Goal: Find specific page/section: Find specific page/section

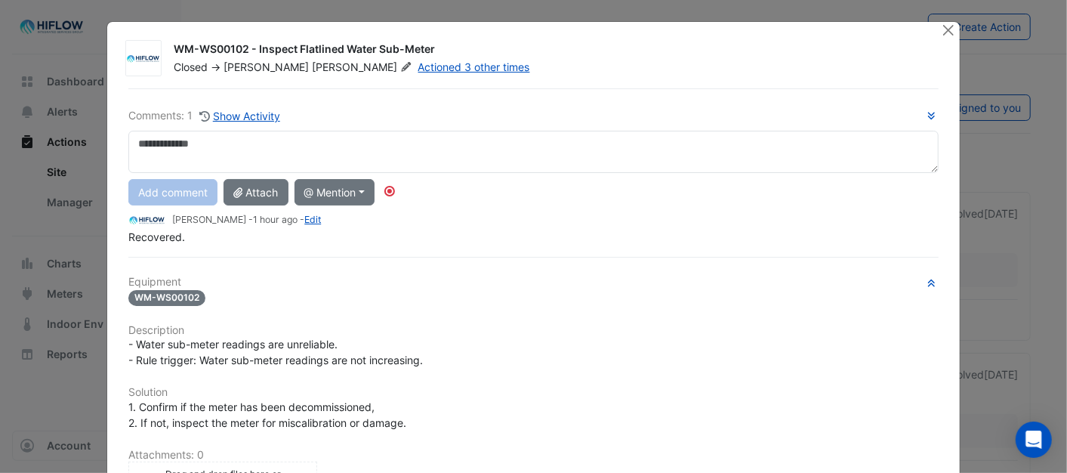
click at [180, 69] on span "Closed" at bounding box center [191, 66] width 34 height 13
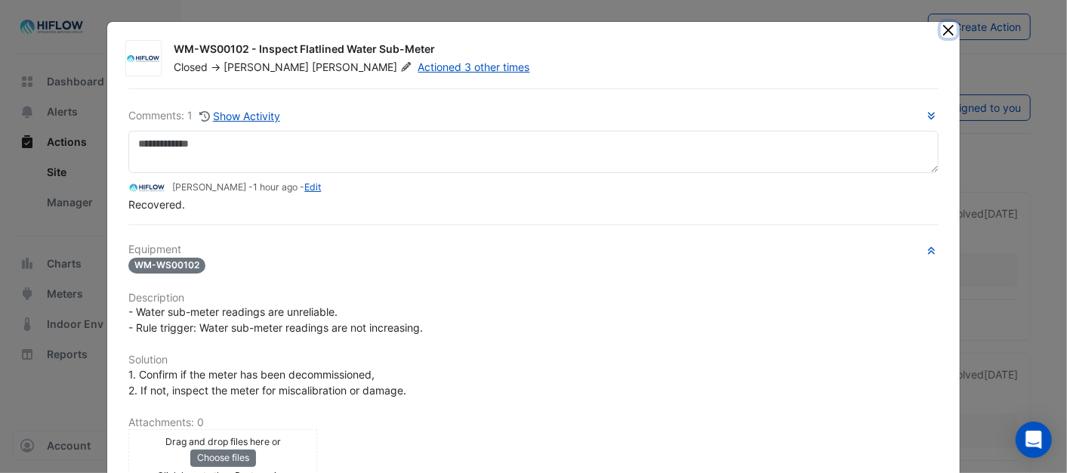
click at [941, 25] on button "Close" at bounding box center [949, 30] width 16 height 16
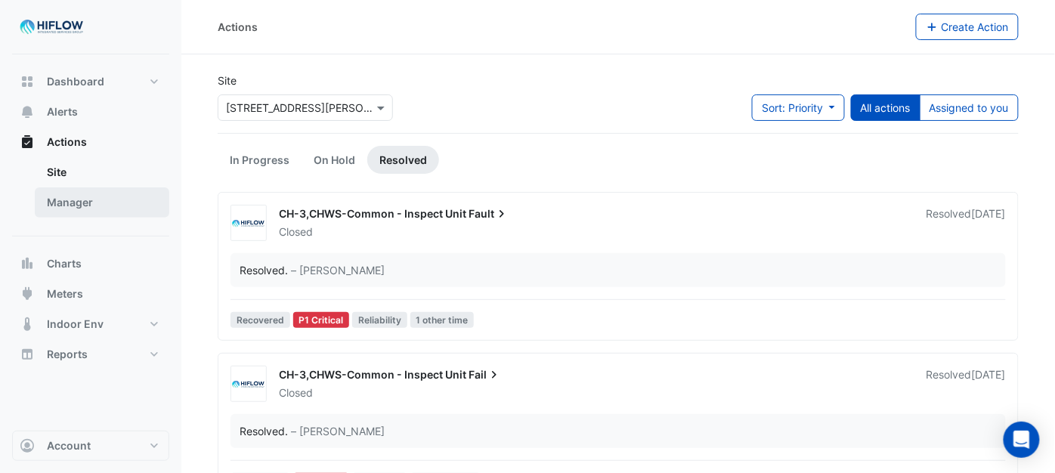
click at [84, 198] on link "Manager" at bounding box center [102, 202] width 134 height 30
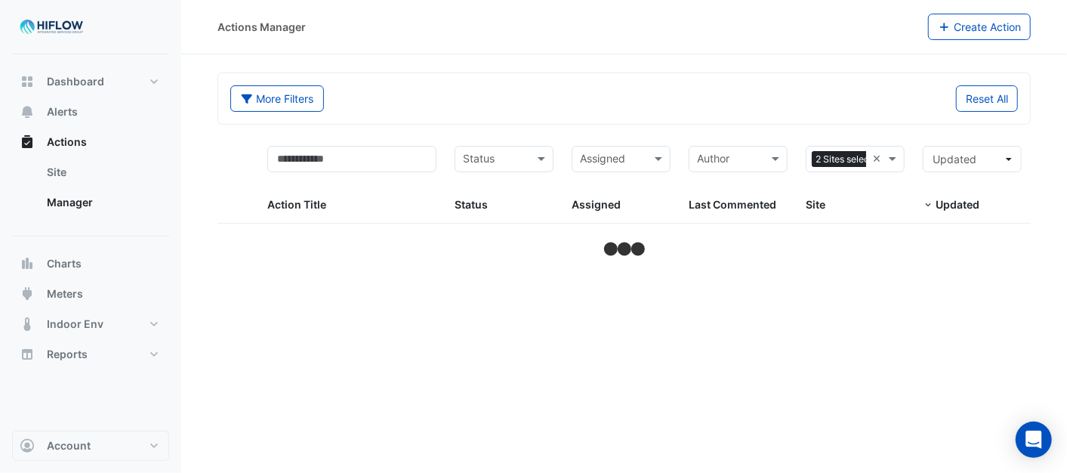
select select "***"
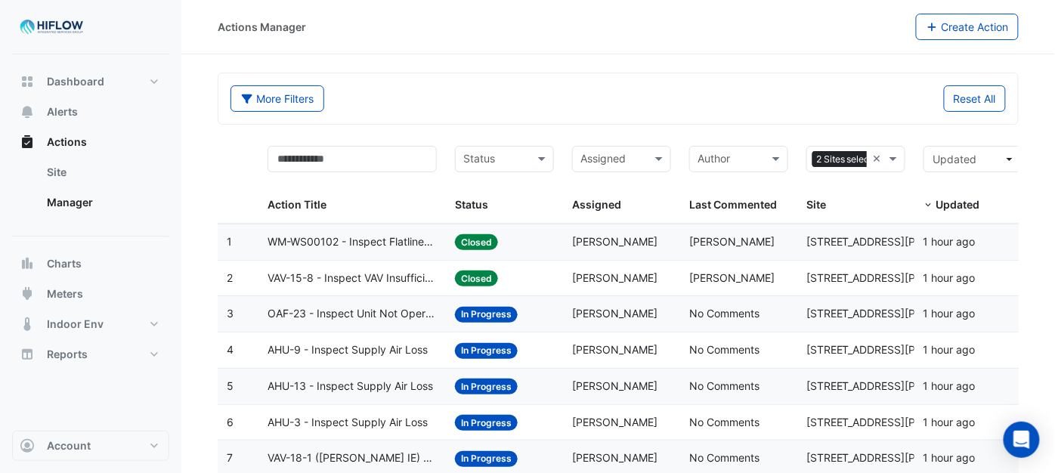
drag, startPoint x: 1014, startPoint y: 0, endPoint x: 631, endPoint y: 62, distance: 388.7
drag, startPoint x: 458, startPoint y: 96, endPoint x: 413, endPoint y: 95, distance: 44.6
click at [413, 95] on div "More Filters" at bounding box center [419, 98] width 397 height 26
